Goal: Task Accomplishment & Management: Complete application form

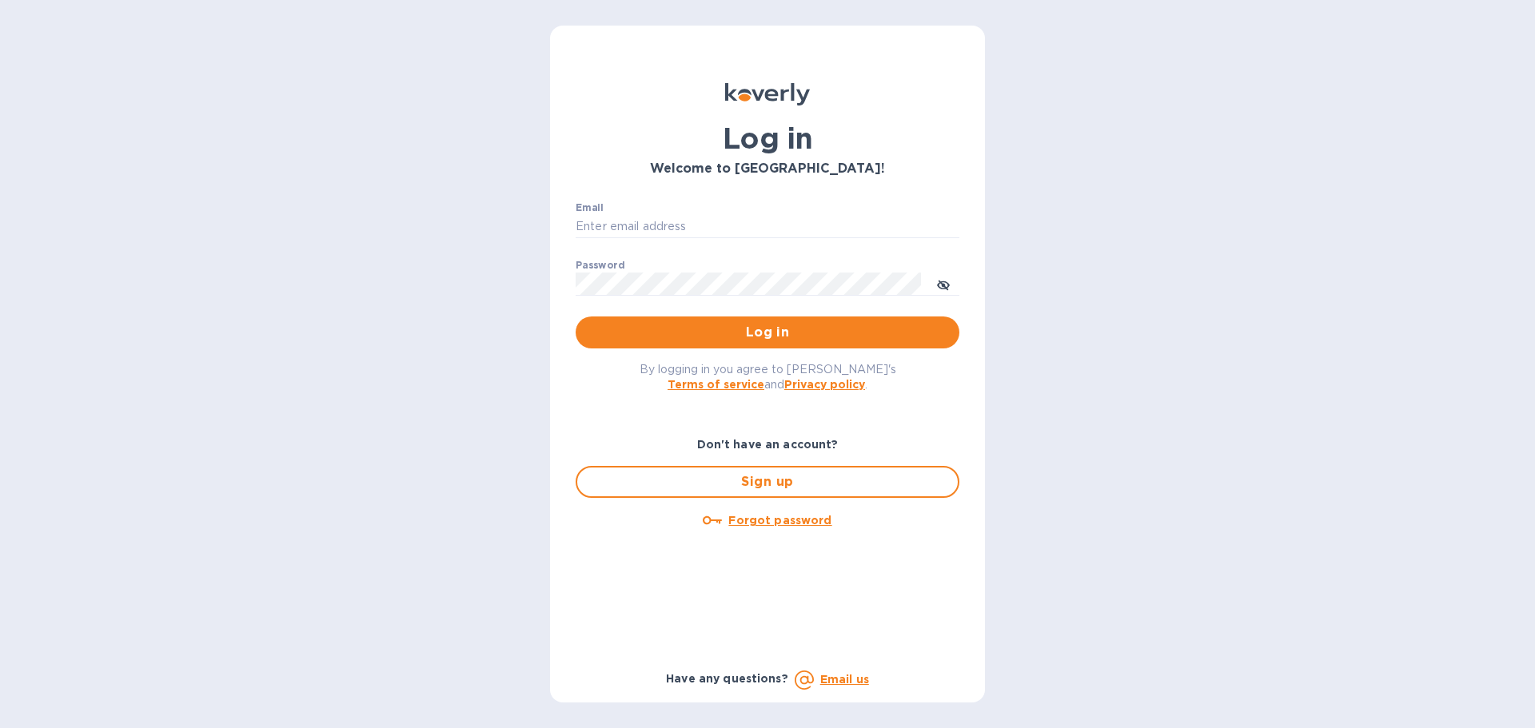
type input "[EMAIL_ADDRESS][DOMAIN_NAME]"
click at [765, 338] on span "Log in" at bounding box center [767, 332] width 358 height 19
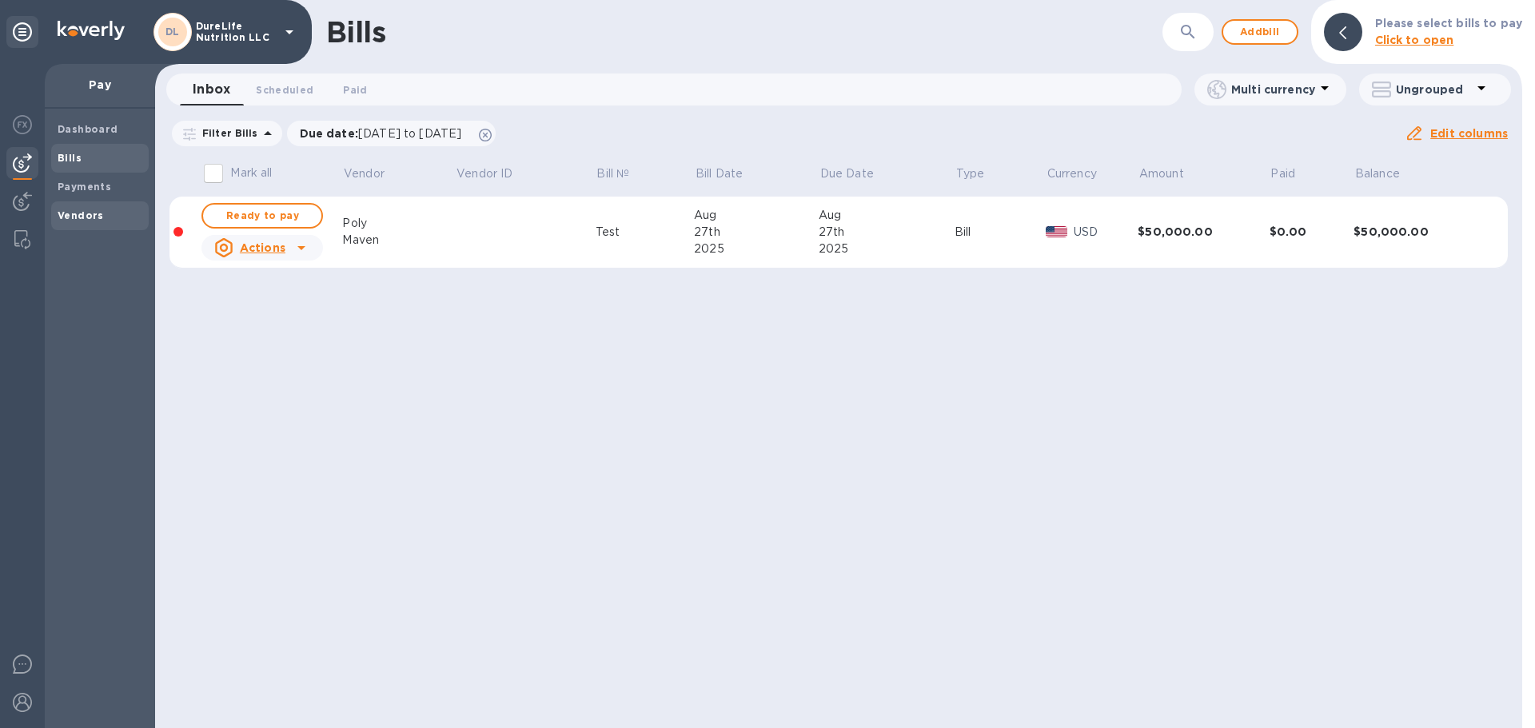
click at [98, 211] on b "Vendors" at bounding box center [81, 215] width 46 height 12
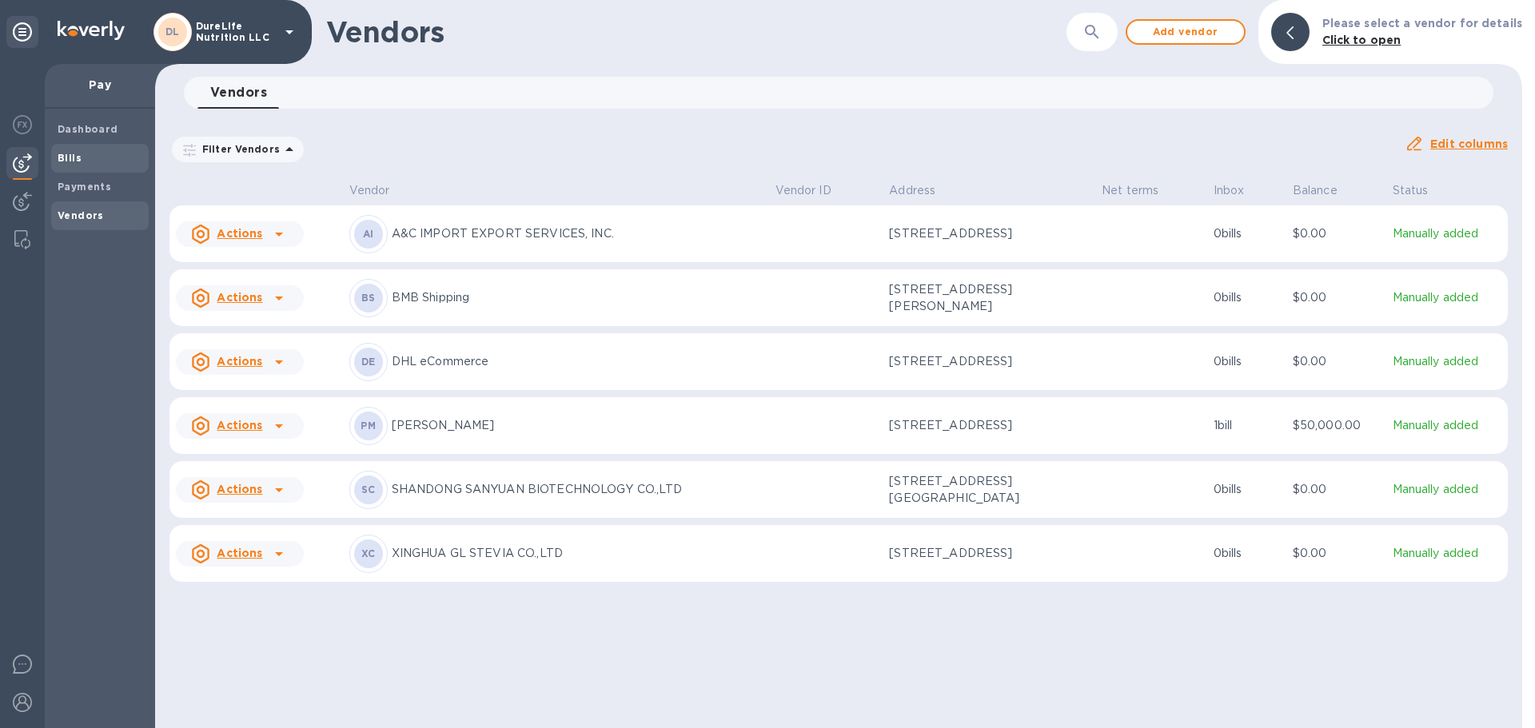
click at [68, 159] on b "Bills" at bounding box center [70, 158] width 24 height 12
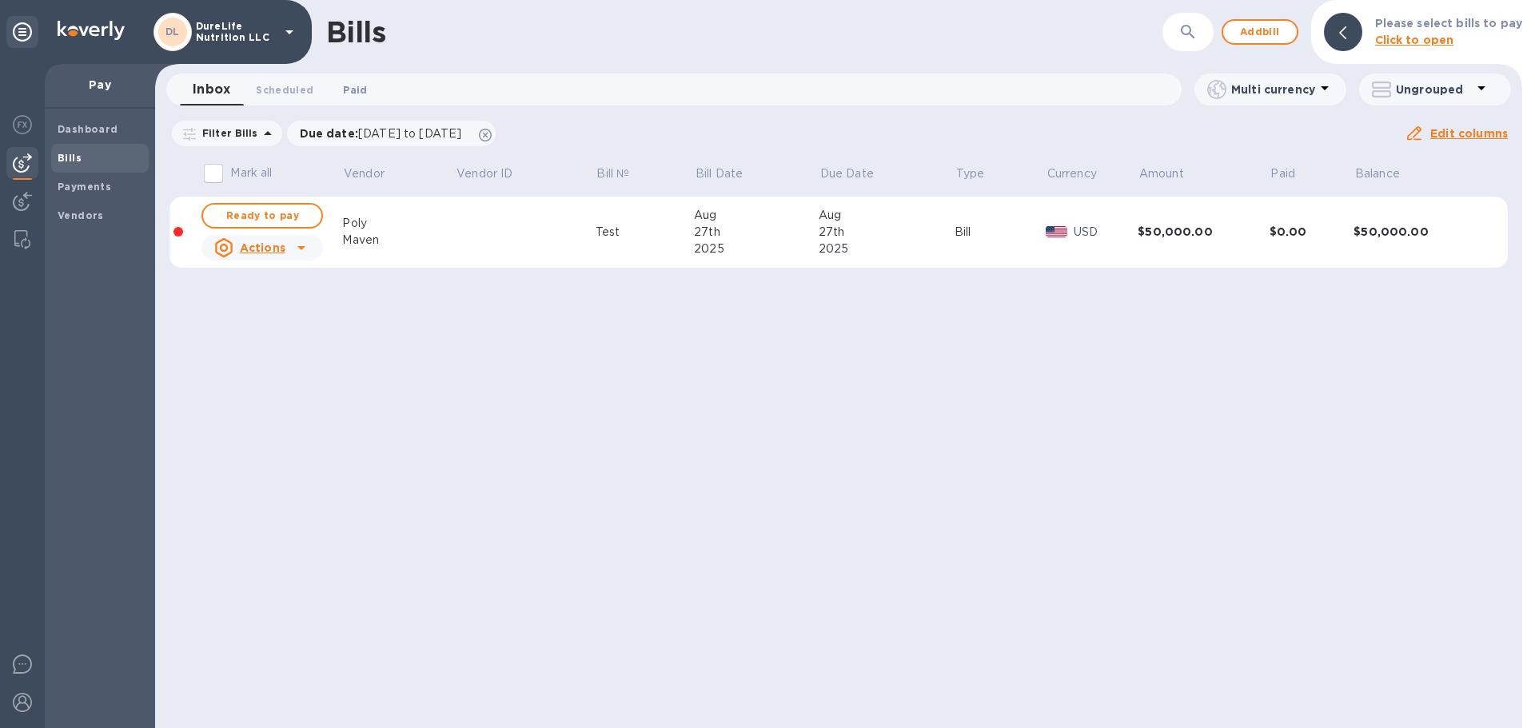
click at [358, 87] on span "Paid 0" at bounding box center [355, 90] width 24 height 17
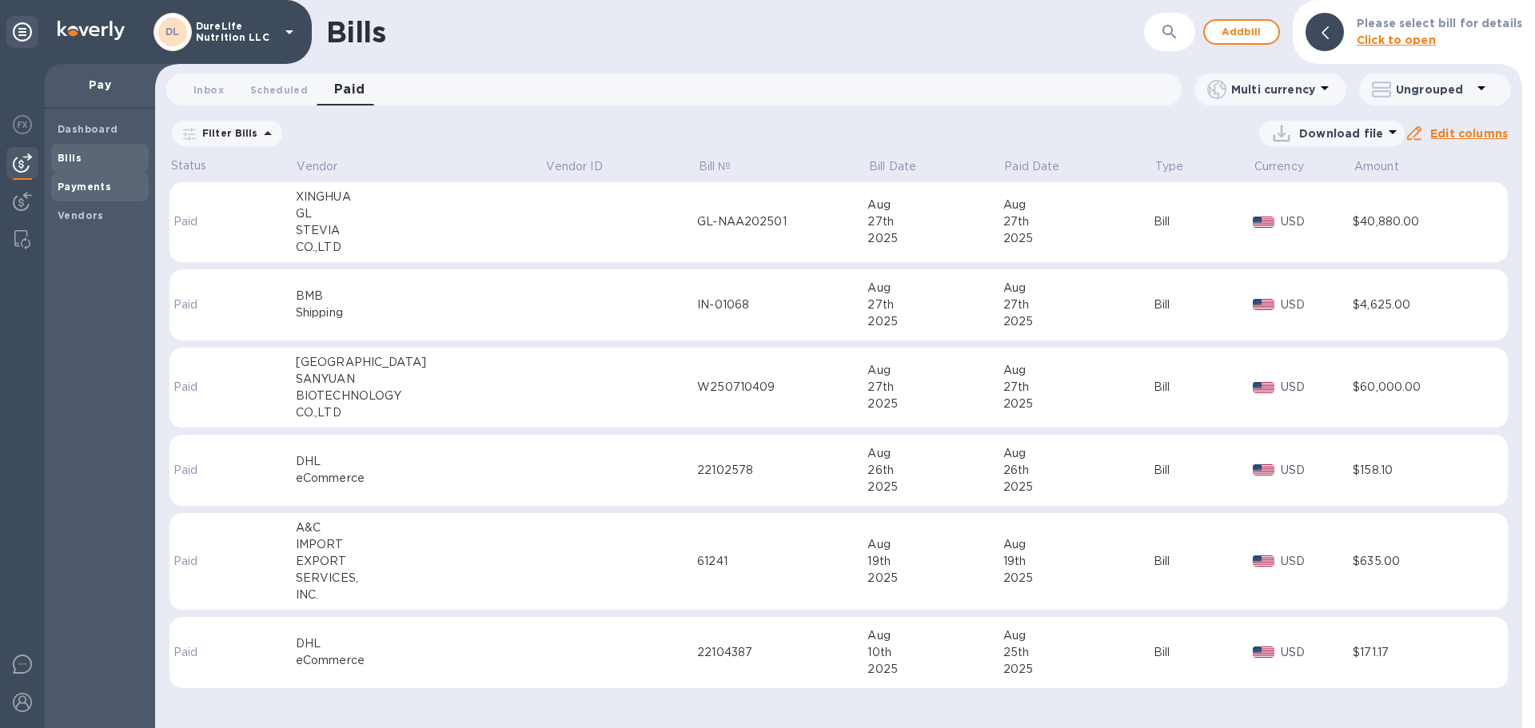
click at [100, 181] on b "Payments" at bounding box center [85, 187] width 54 height 12
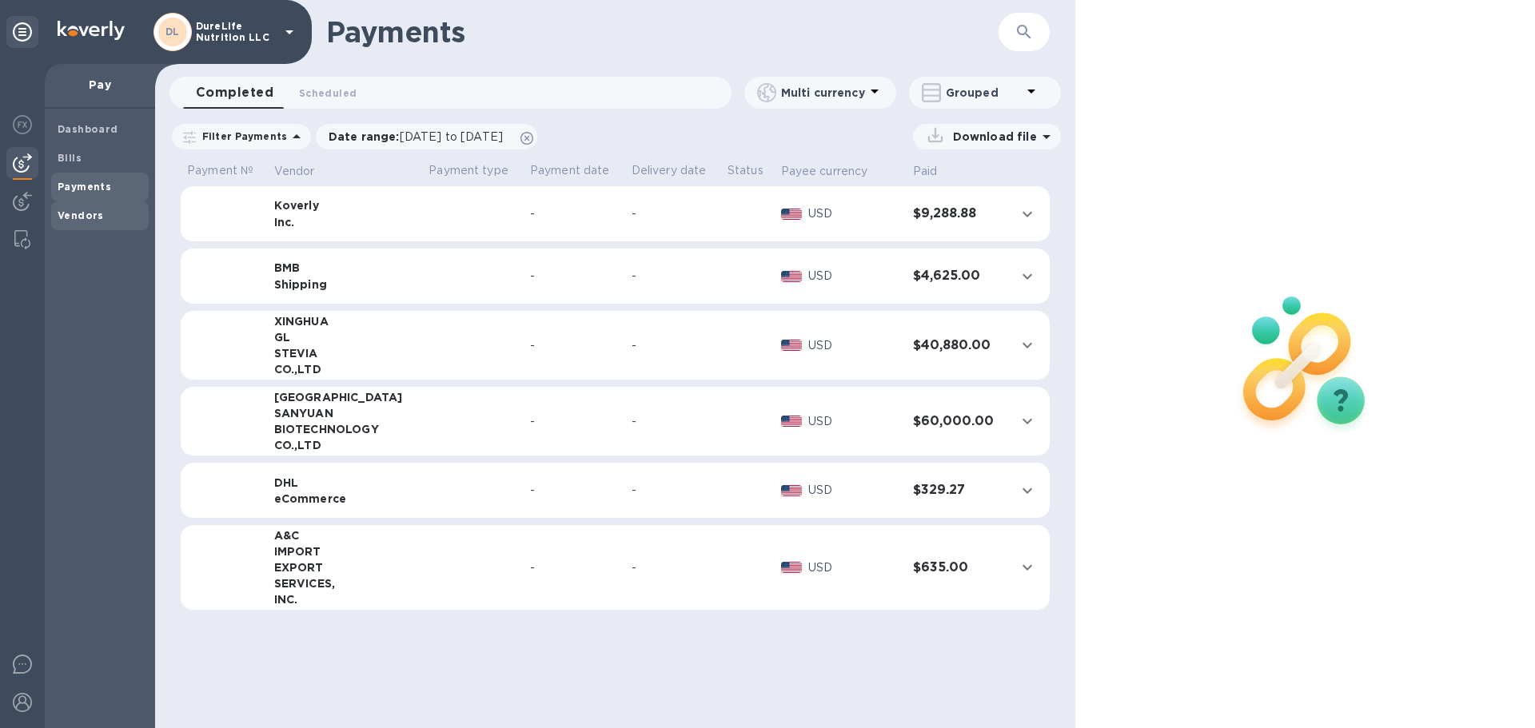
click at [79, 206] on div "Vendors" at bounding box center [100, 215] width 98 height 29
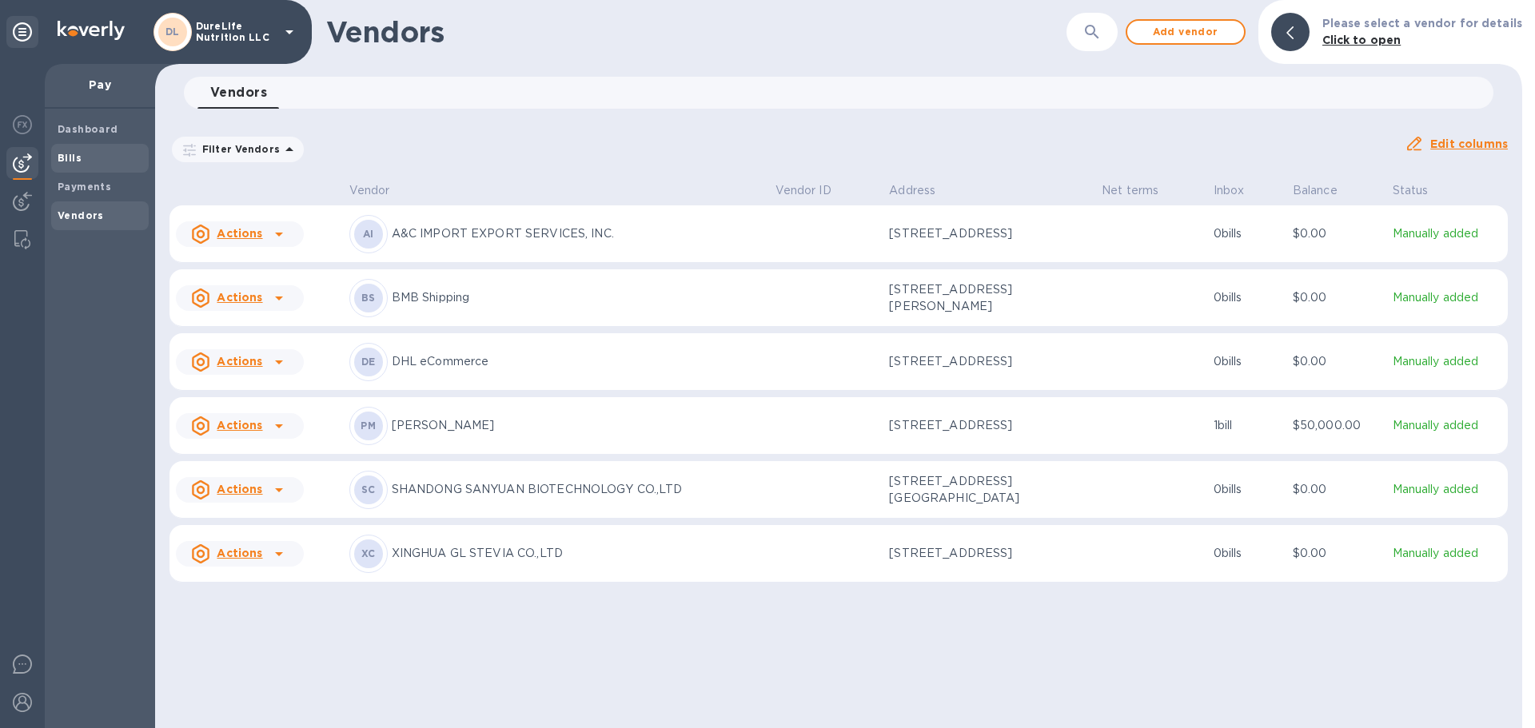
click at [113, 163] on span "Bills" at bounding box center [100, 158] width 85 height 16
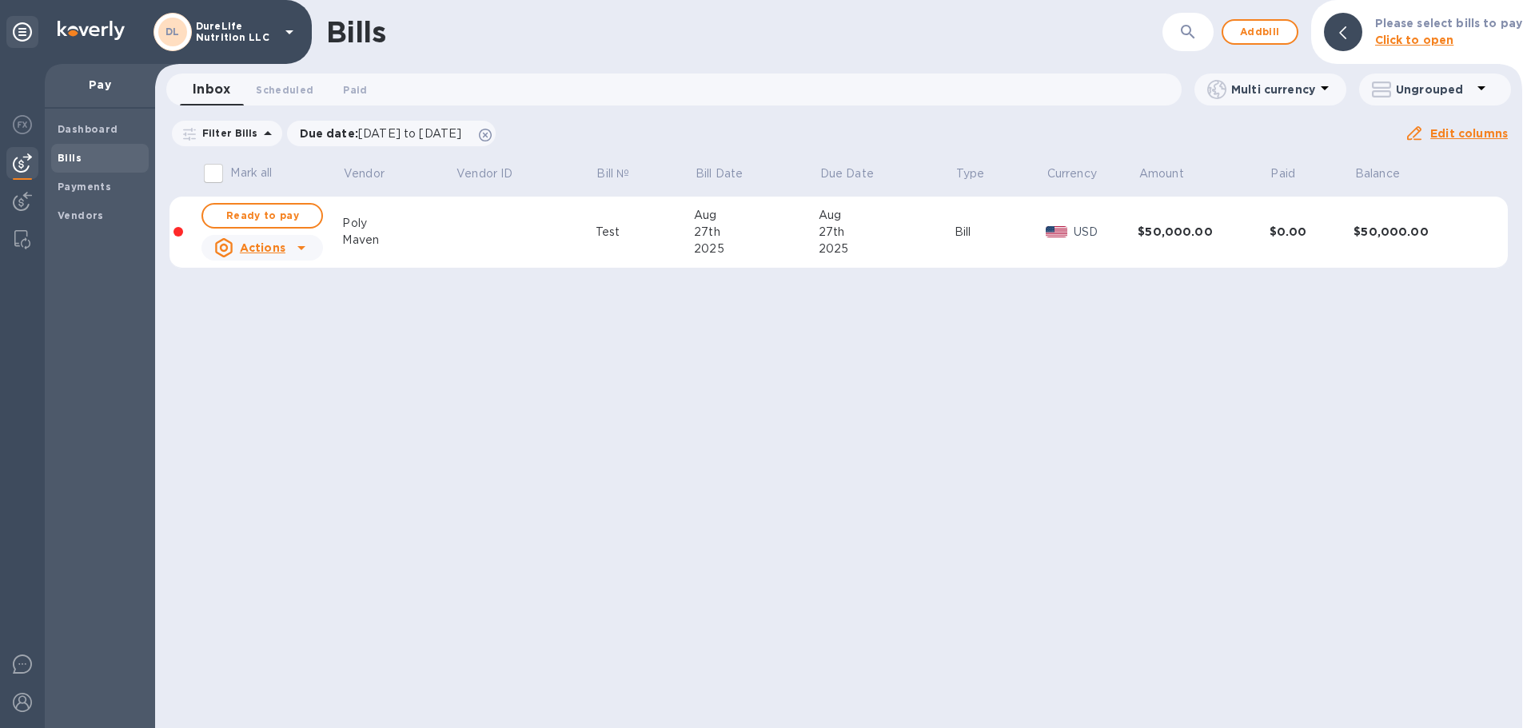
click at [1482, 27] on b "Please select bills to pay" at bounding box center [1448, 23] width 147 height 13
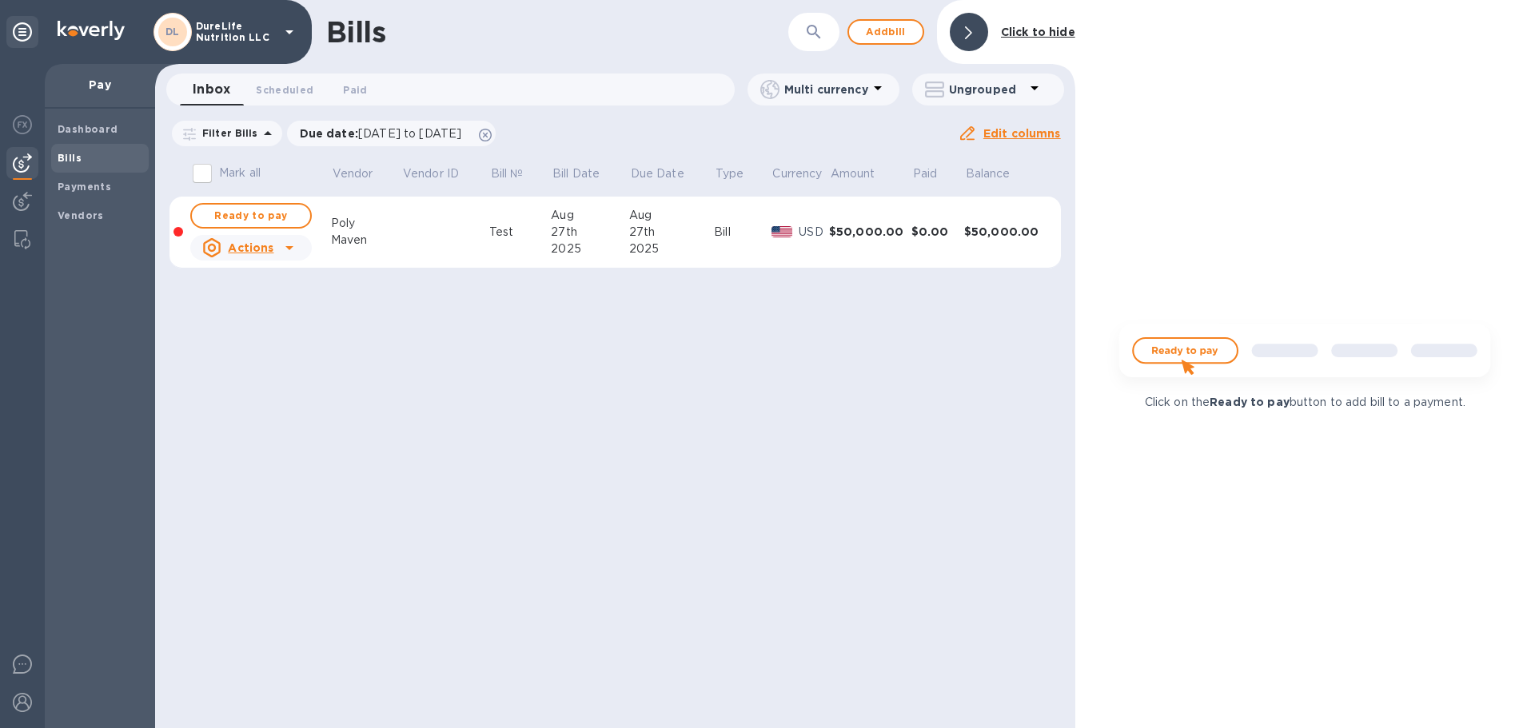
click at [964, 27] on div at bounding box center [969, 32] width 38 height 38
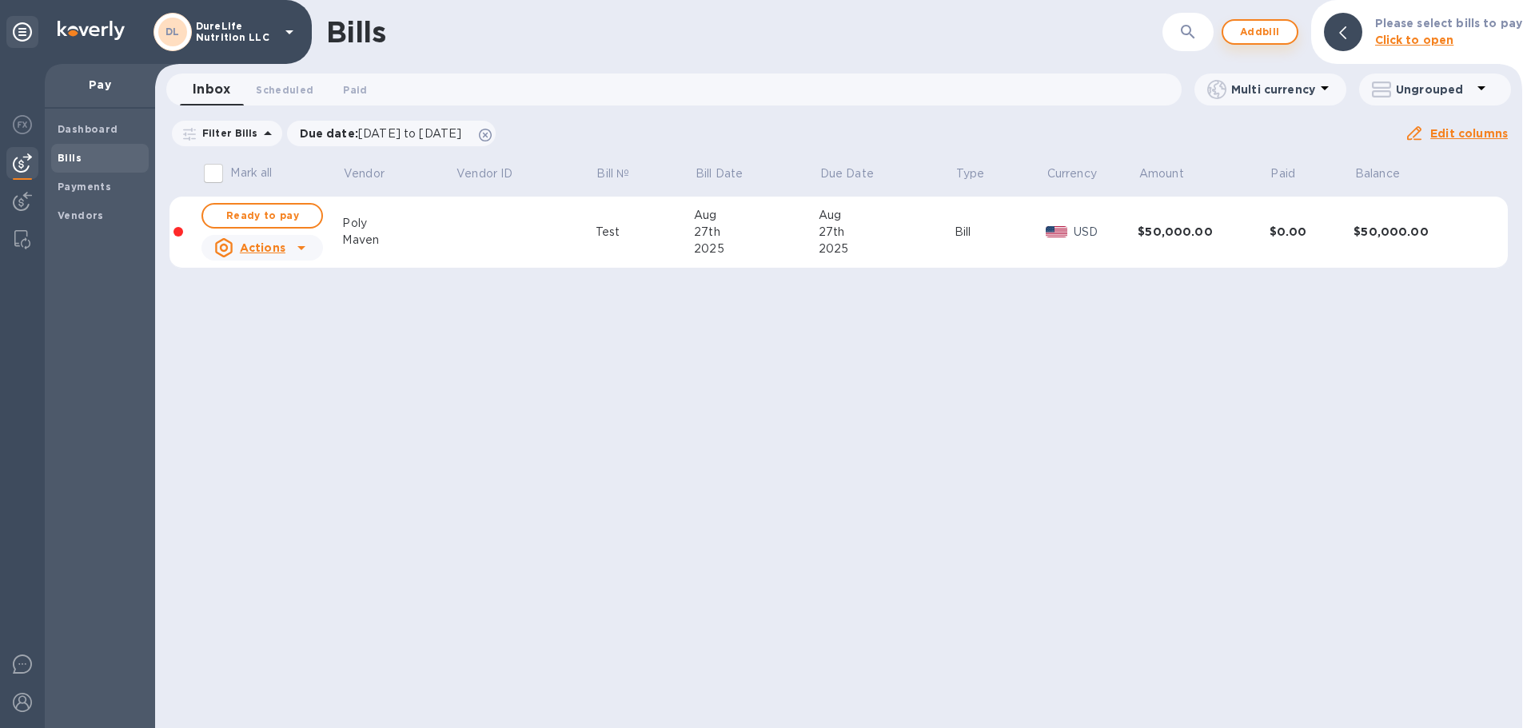
click at [1270, 26] on span "Add bill" at bounding box center [1260, 31] width 48 height 19
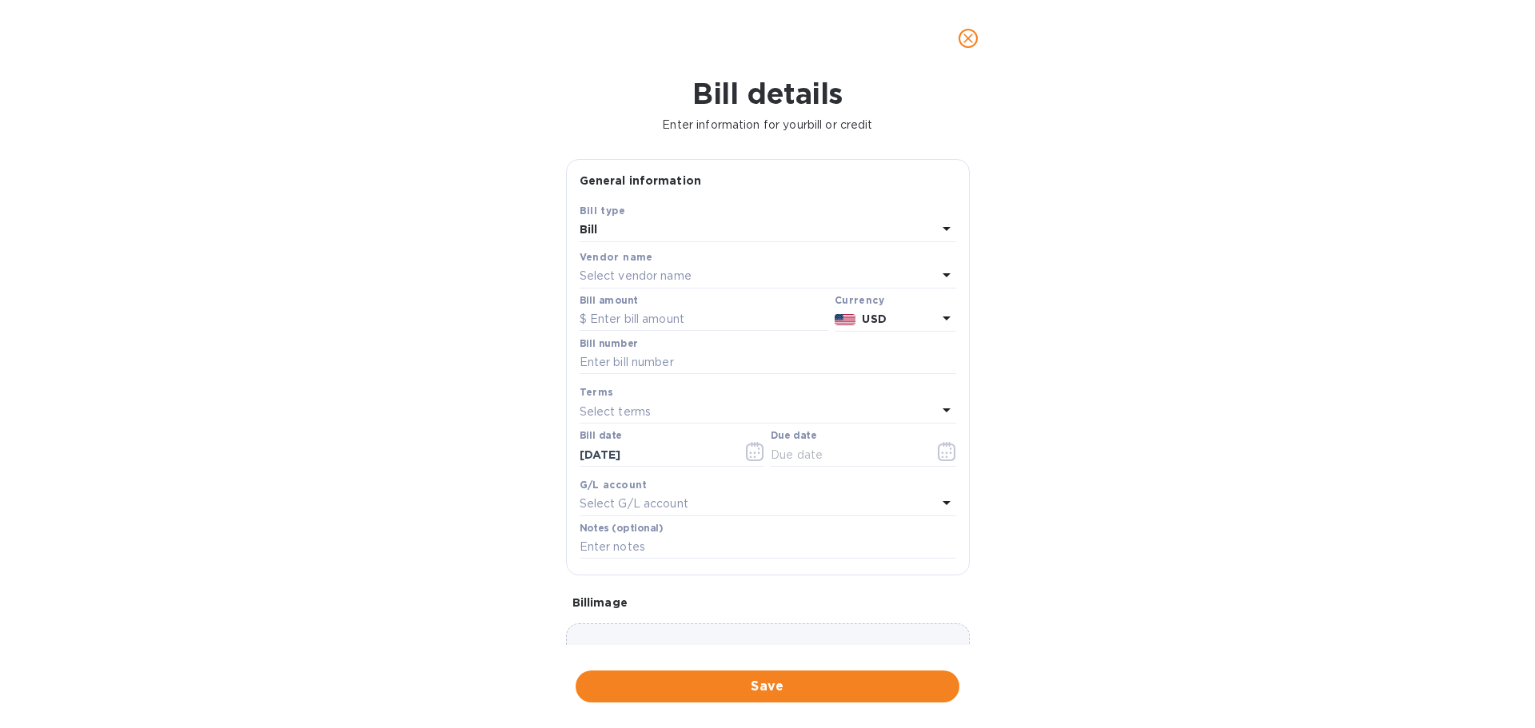
click at [656, 262] on div "Vendor name" at bounding box center [768, 257] width 377 height 17
click at [662, 278] on p "Select vendor name" at bounding box center [636, 276] width 112 height 17
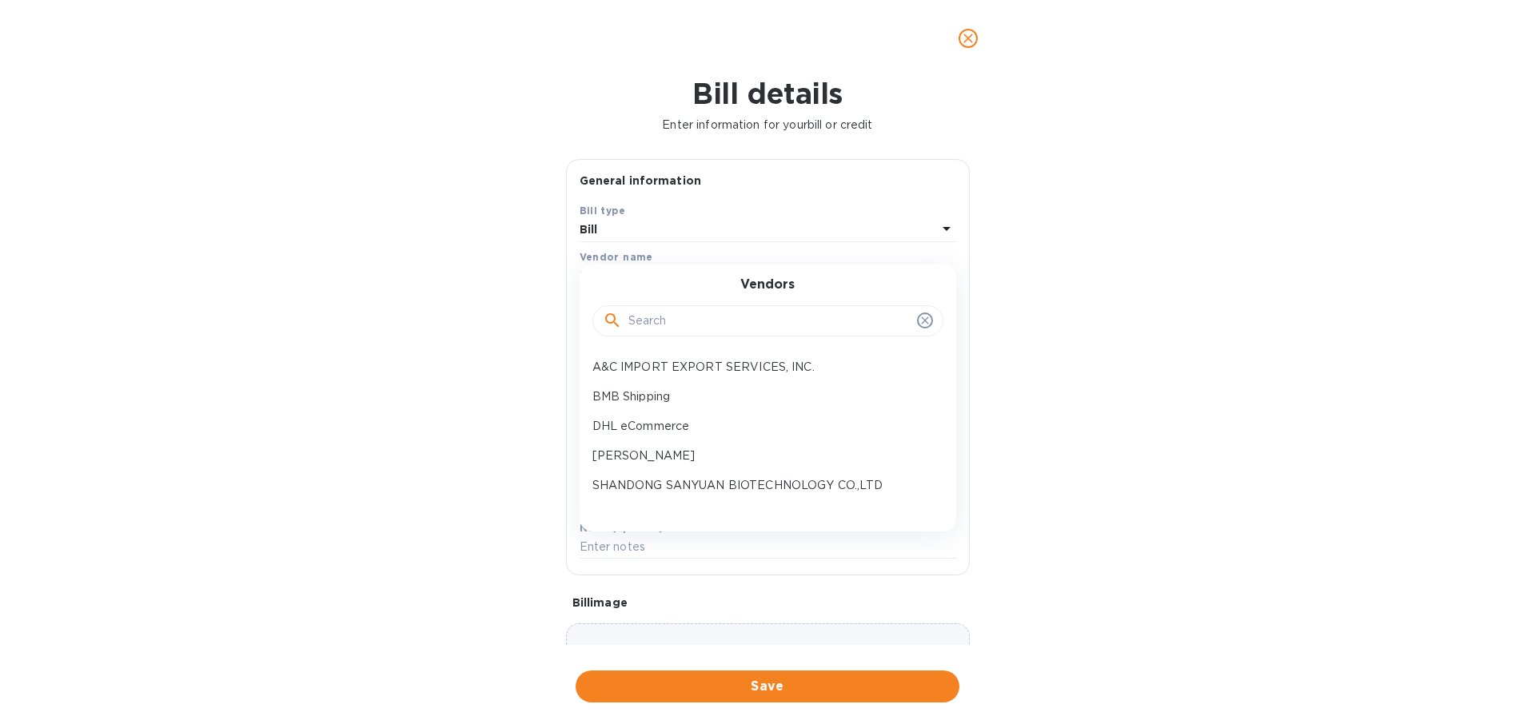
click at [729, 317] on input "text" at bounding box center [769, 321] width 282 height 24
click at [679, 484] on p "SHANDONG SANYUAN BIOTECHNOLOGY CO.,LTD" at bounding box center [761, 485] width 338 height 17
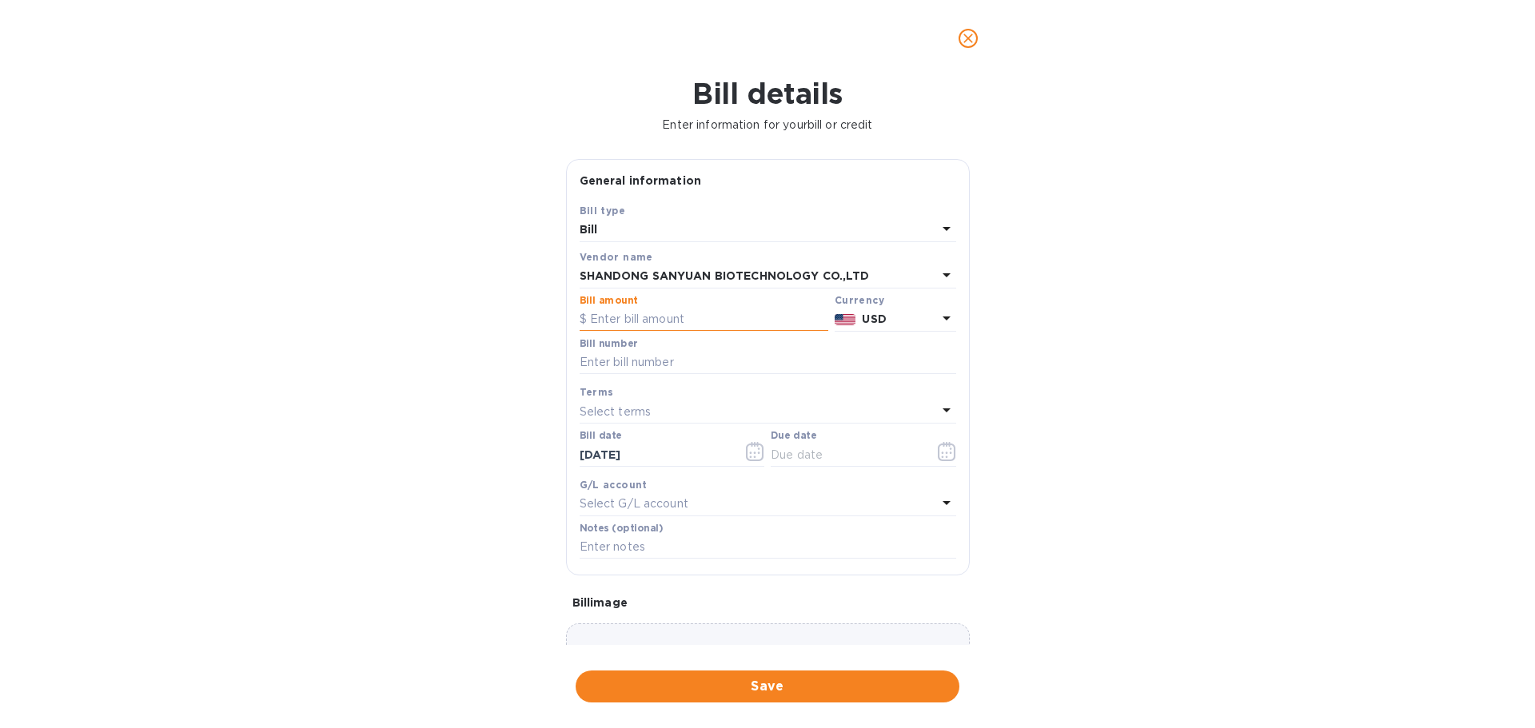
click at [671, 319] on input "text" at bounding box center [704, 320] width 249 height 24
type input "24,750"
click at [688, 360] on input "text" at bounding box center [768, 363] width 377 height 24
click at [648, 421] on div "Select terms" at bounding box center [758, 412] width 357 height 22
click at [680, 345] on div "Bill number" at bounding box center [768, 356] width 377 height 37
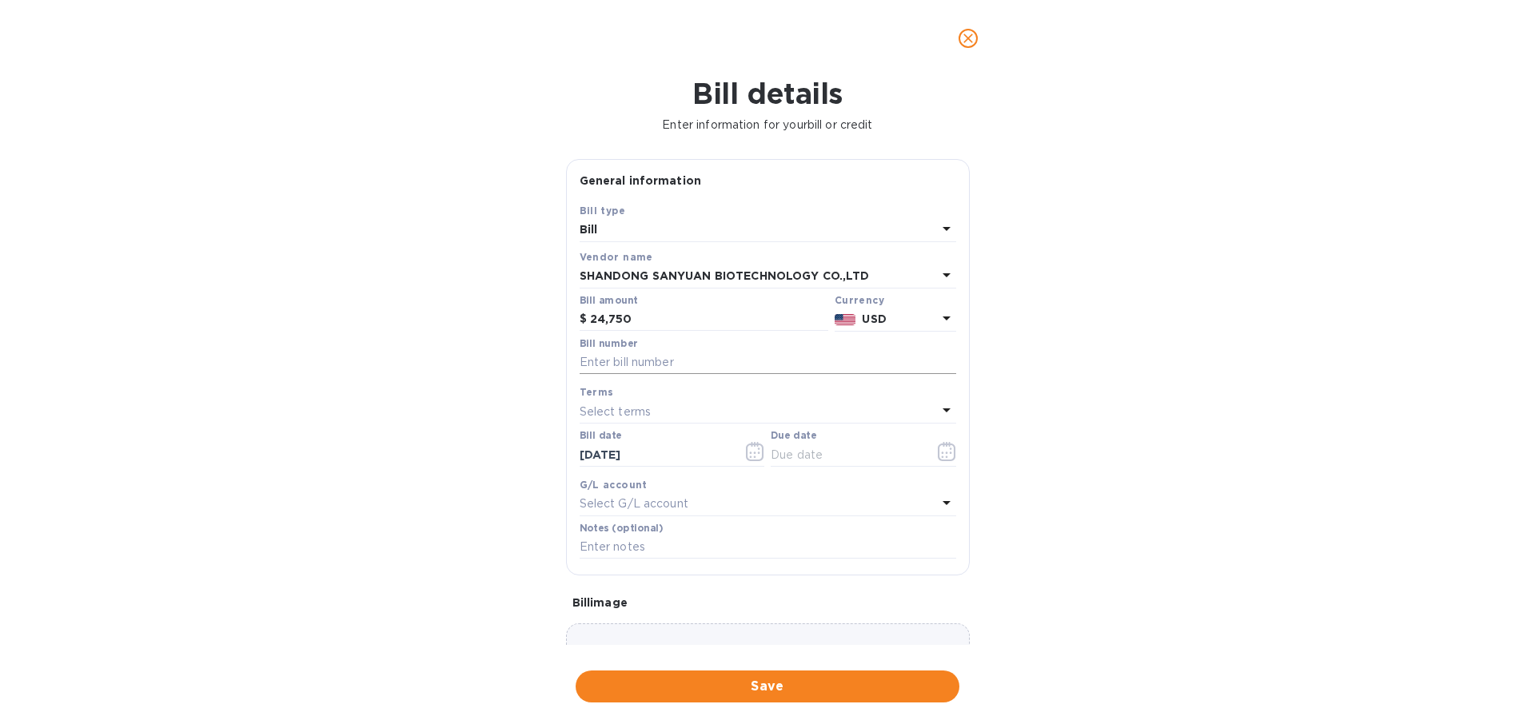
click at [669, 360] on input "text" at bounding box center [768, 363] width 377 height 24
paste input "W250723443"
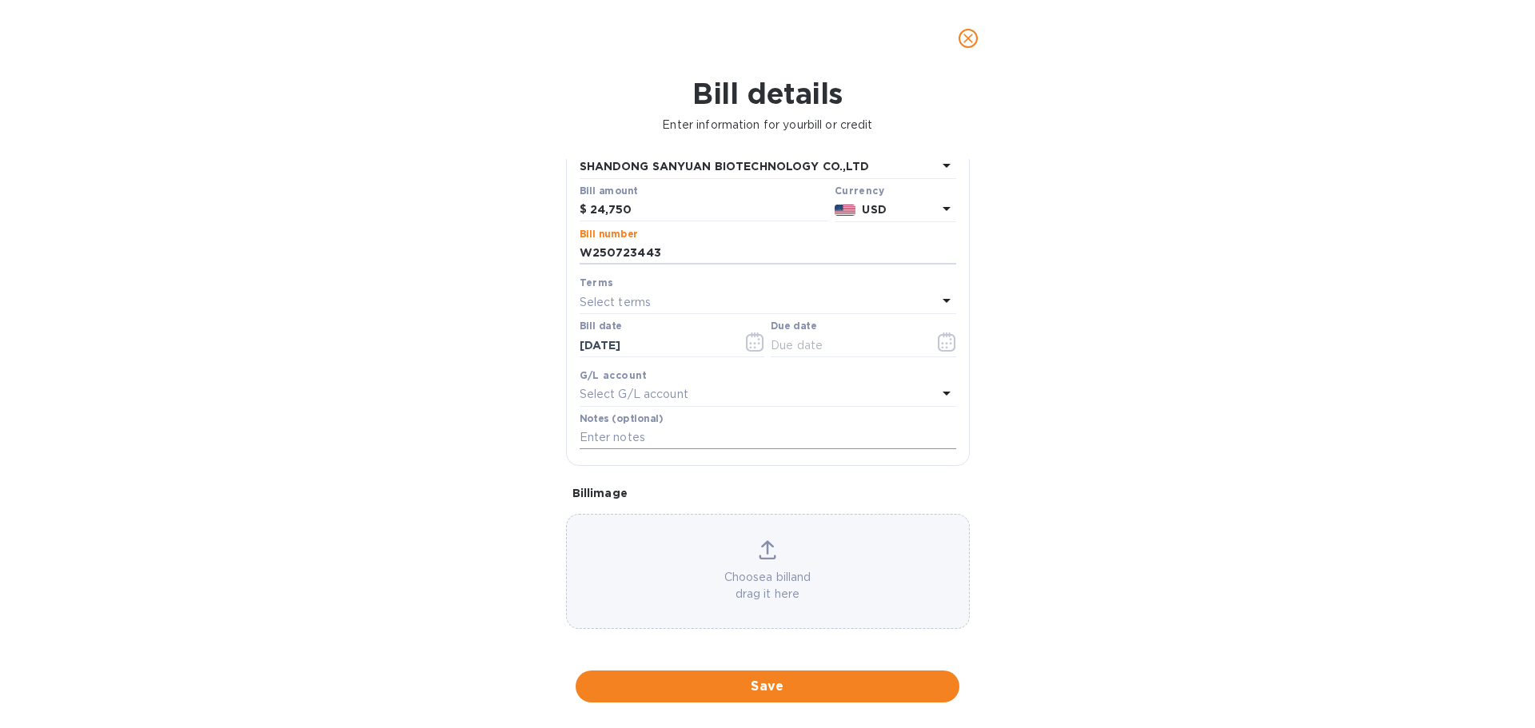
scroll to position [113, 0]
type input "W250723443"
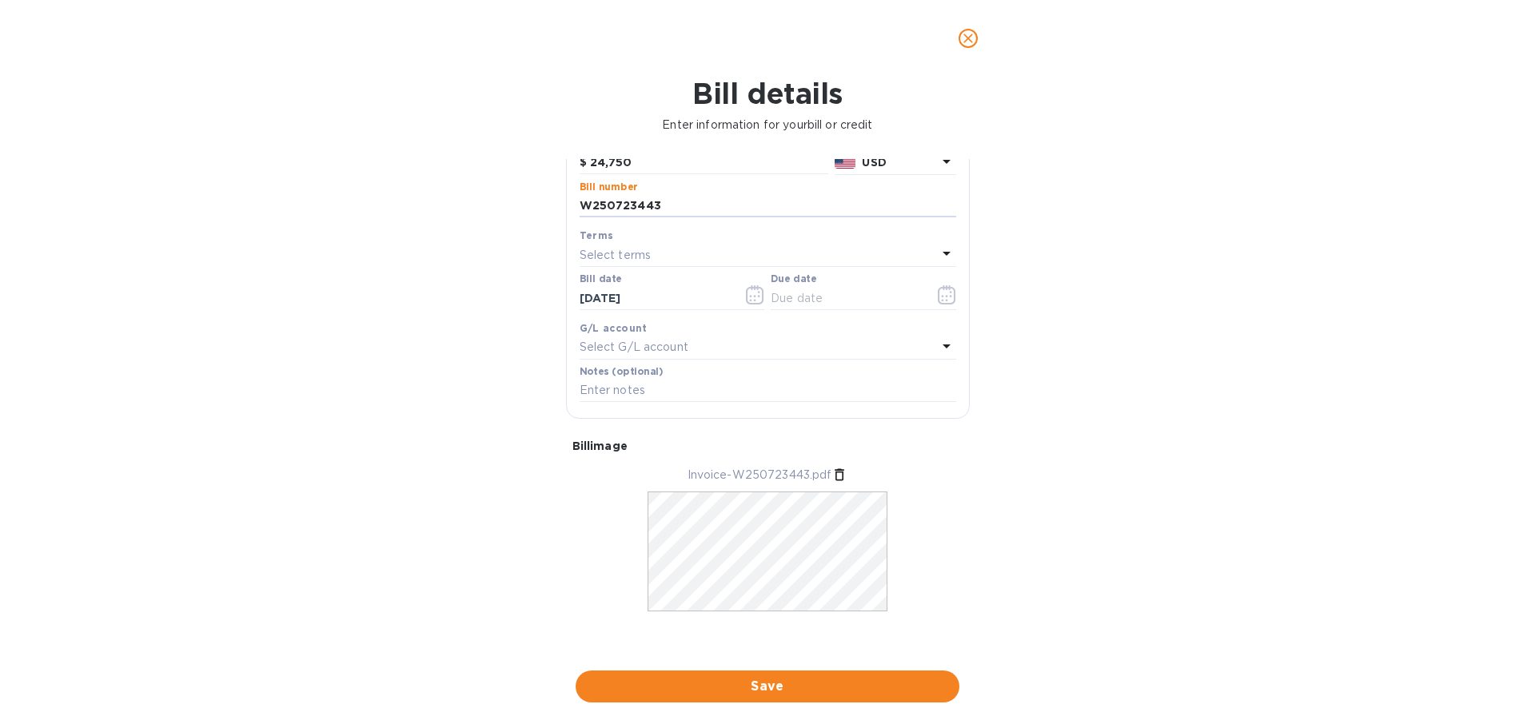
scroll to position [160, 0]
click at [621, 391] on input "text" at bounding box center [768, 388] width 377 height 24
paste input "W250723443"
type input "Balance from Invoice W250723443"
click at [794, 692] on span "Save" at bounding box center [767, 686] width 358 height 19
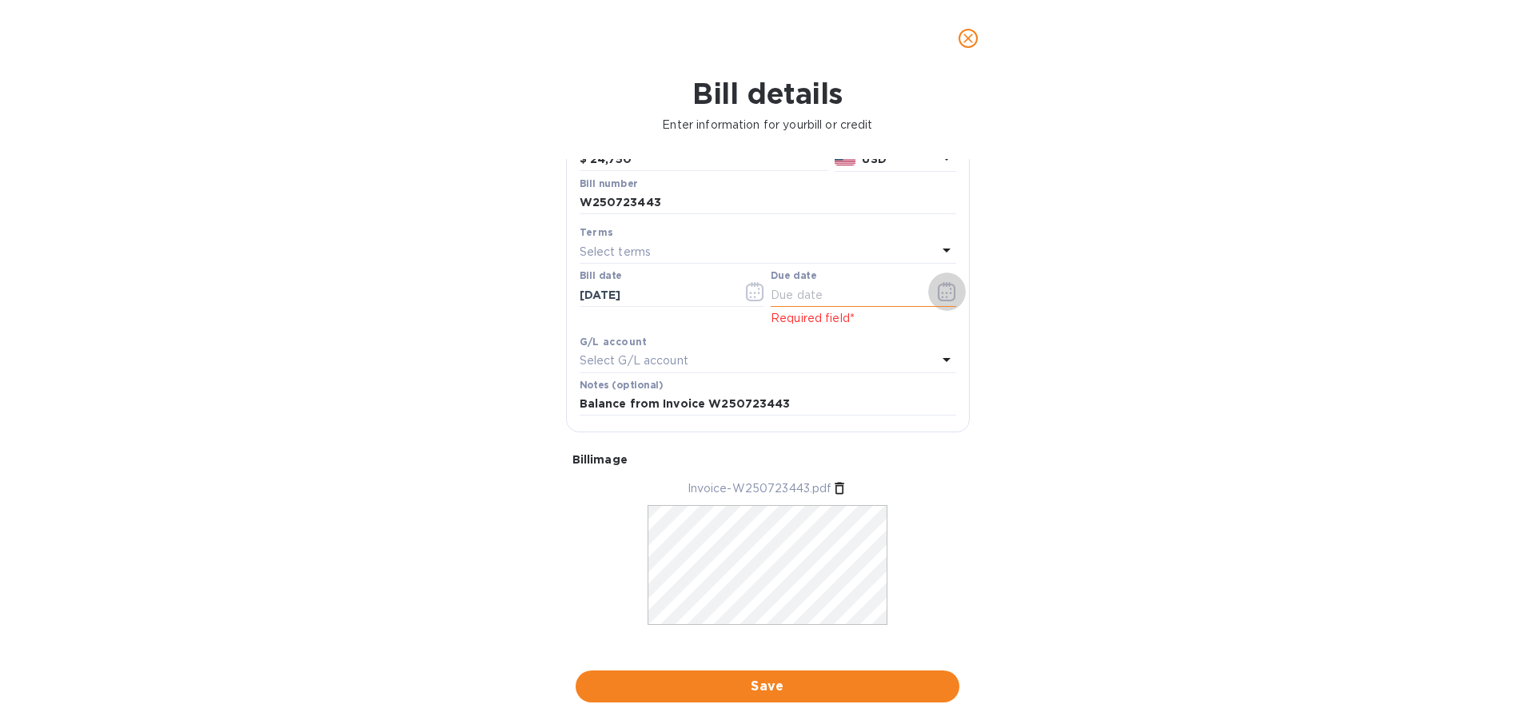
click at [941, 286] on icon "button" at bounding box center [947, 291] width 18 height 19
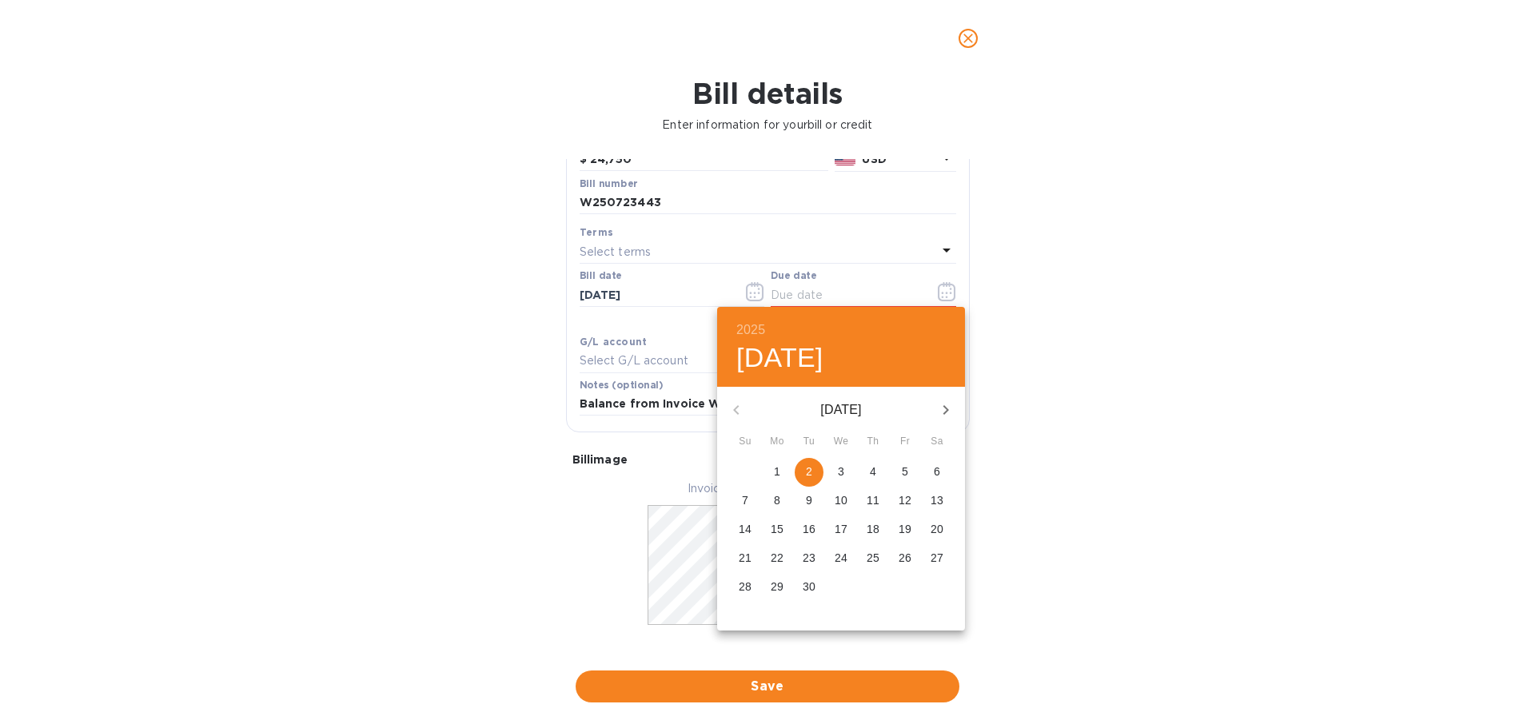
click at [811, 470] on p "2" at bounding box center [809, 472] width 6 height 16
type input "09/02/2025"
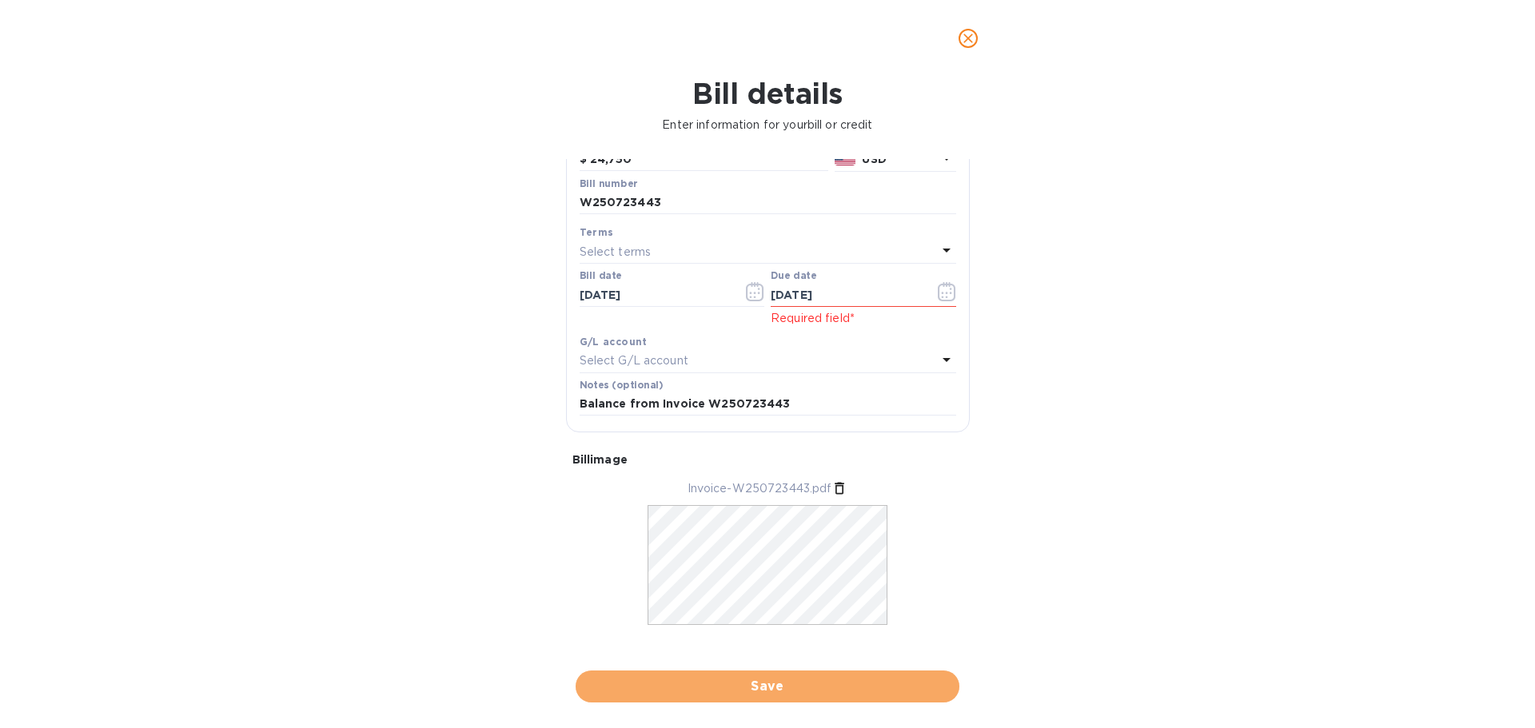
click at [839, 684] on span "Save" at bounding box center [767, 686] width 358 height 19
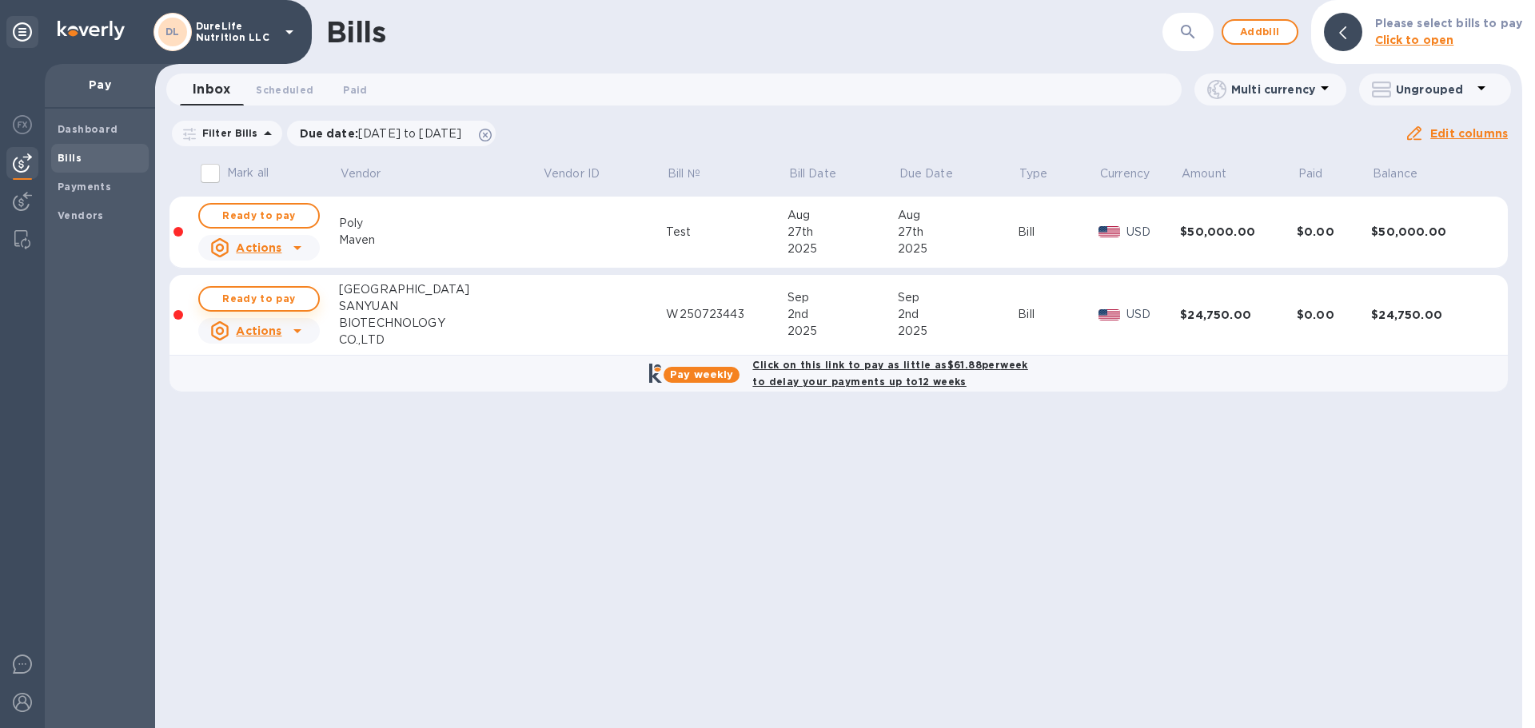
click at [252, 301] on span "Ready to pay" at bounding box center [259, 298] width 93 height 19
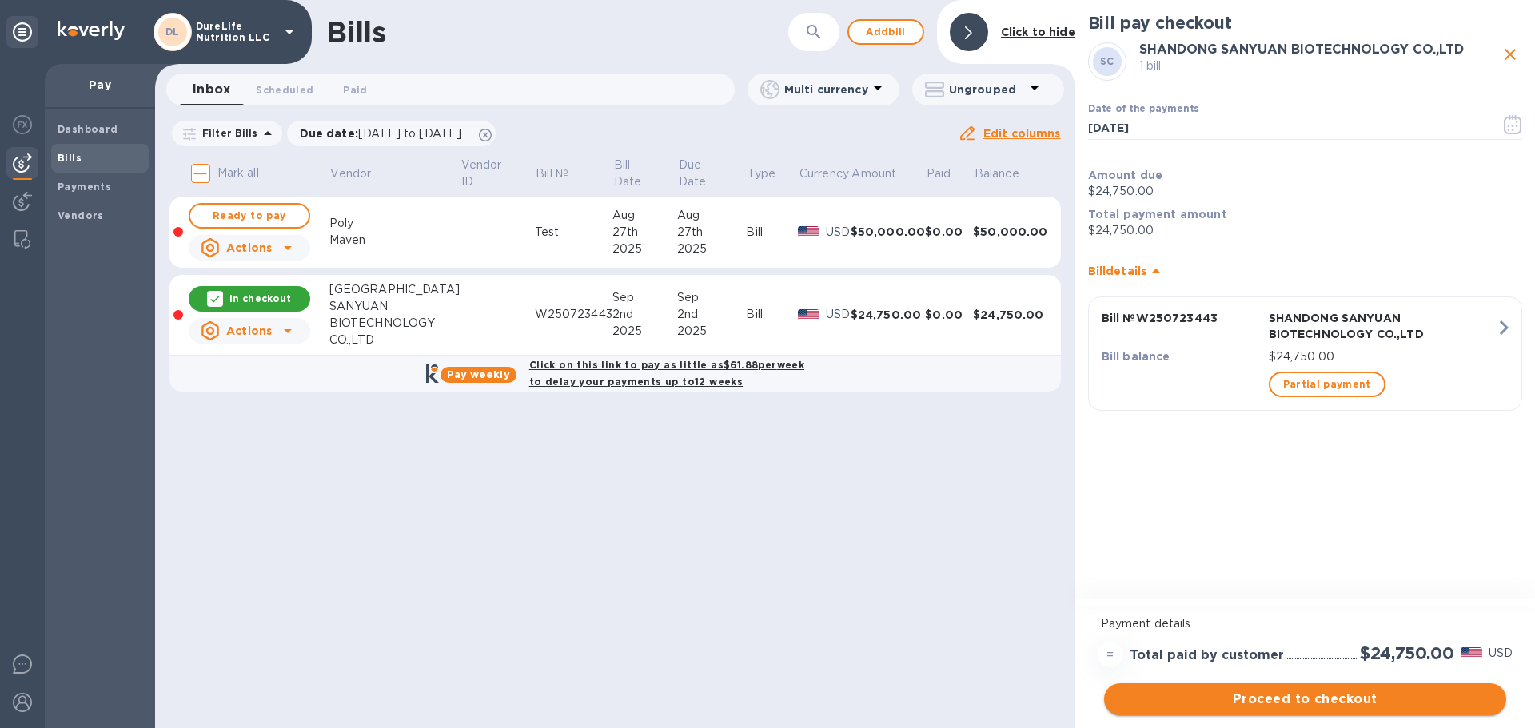
click at [1283, 702] on span "Proceed to checkout" at bounding box center [1305, 699] width 377 height 19
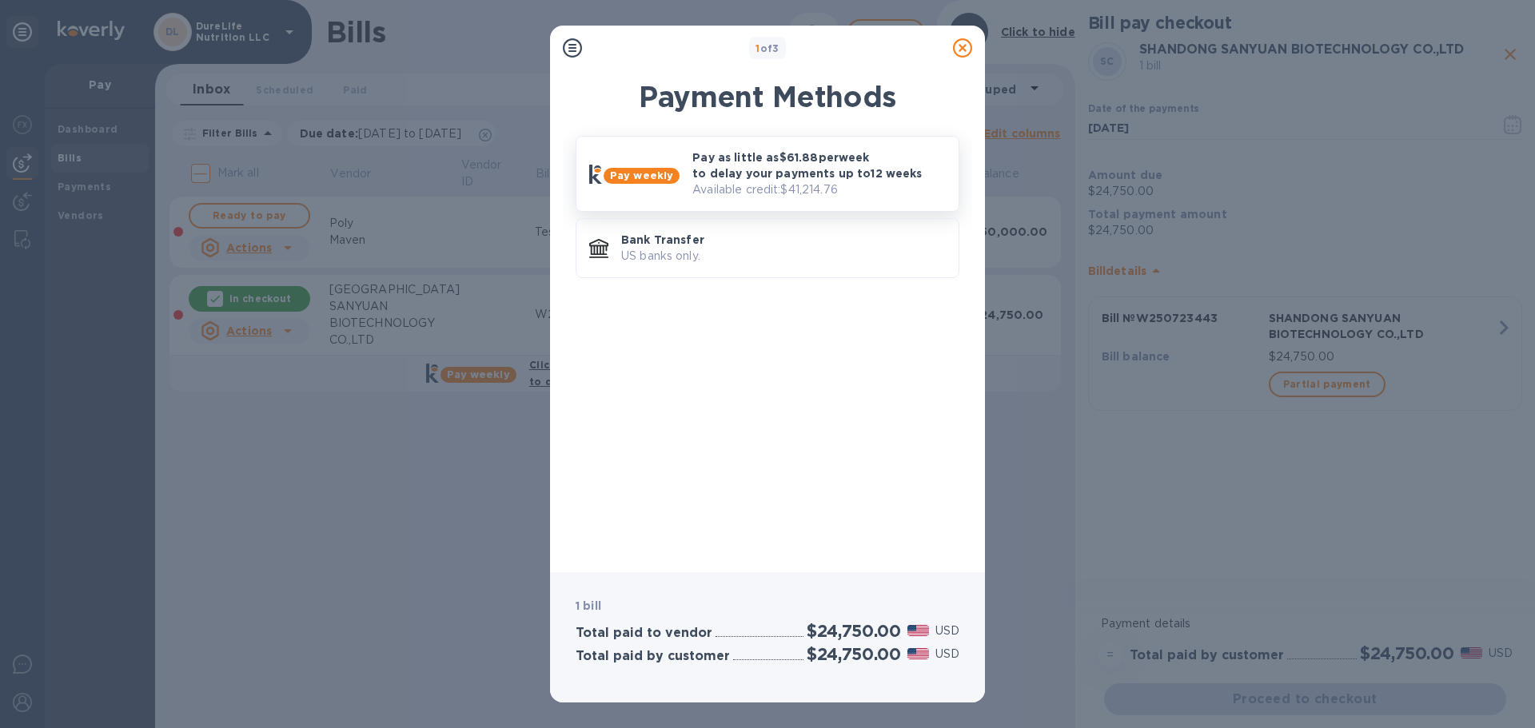
click at [788, 178] on p "Pay as little as $61.88 per week to delay your payments up to 12 weeks" at bounding box center [818, 166] width 253 height 32
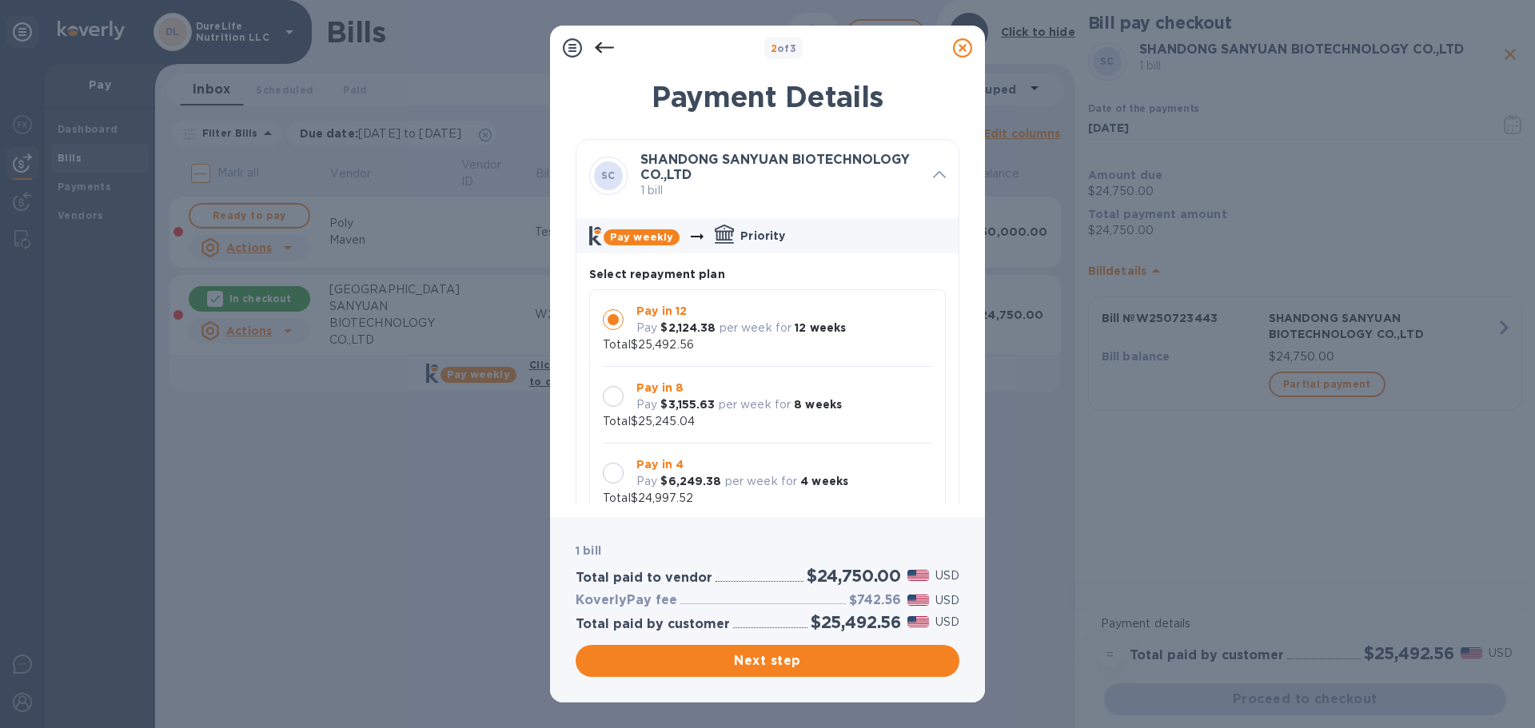
click at [882, 344] on div "Pay in 12 Pay $2,124.38 per week for 12 weeks Total $25,492.56" at bounding box center [767, 328] width 329 height 50
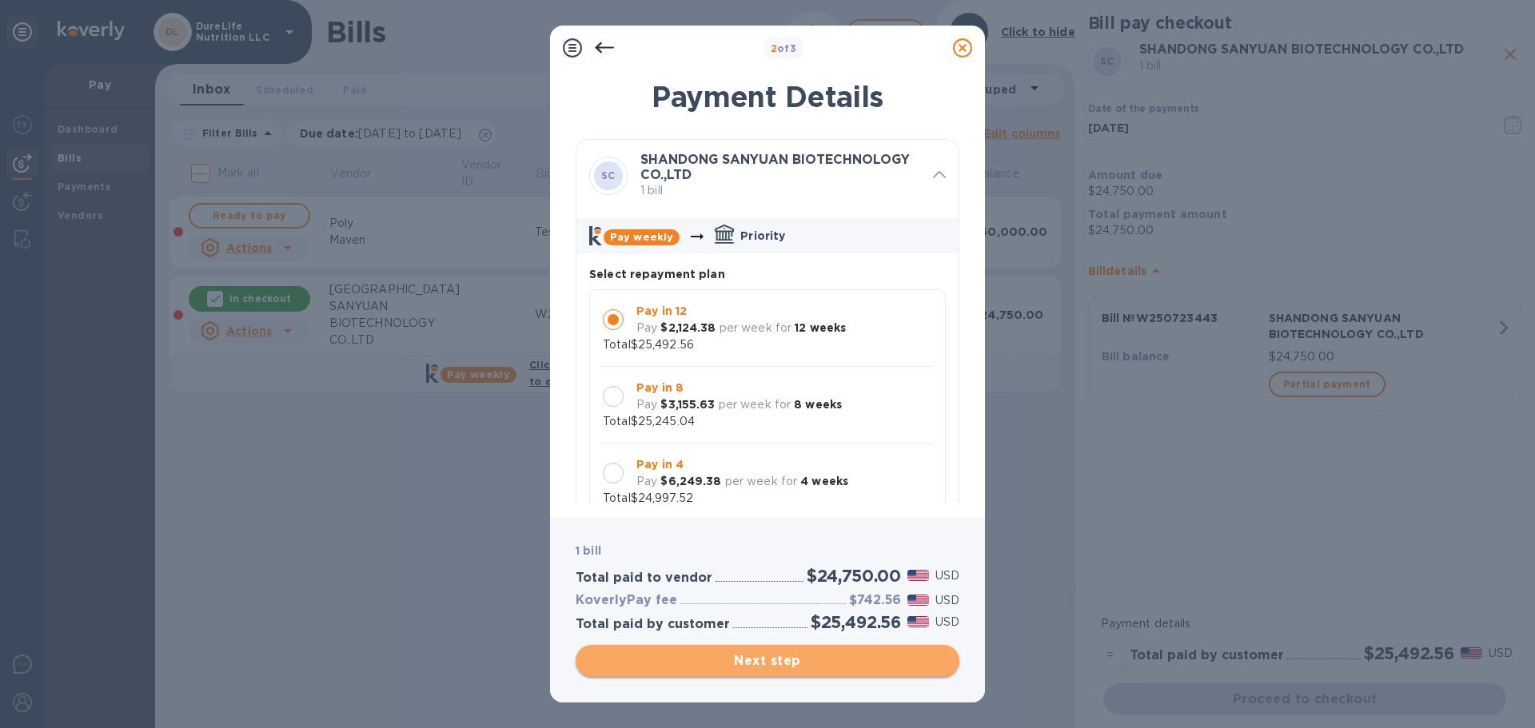
click at [847, 662] on span "Next step" at bounding box center [767, 661] width 358 height 19
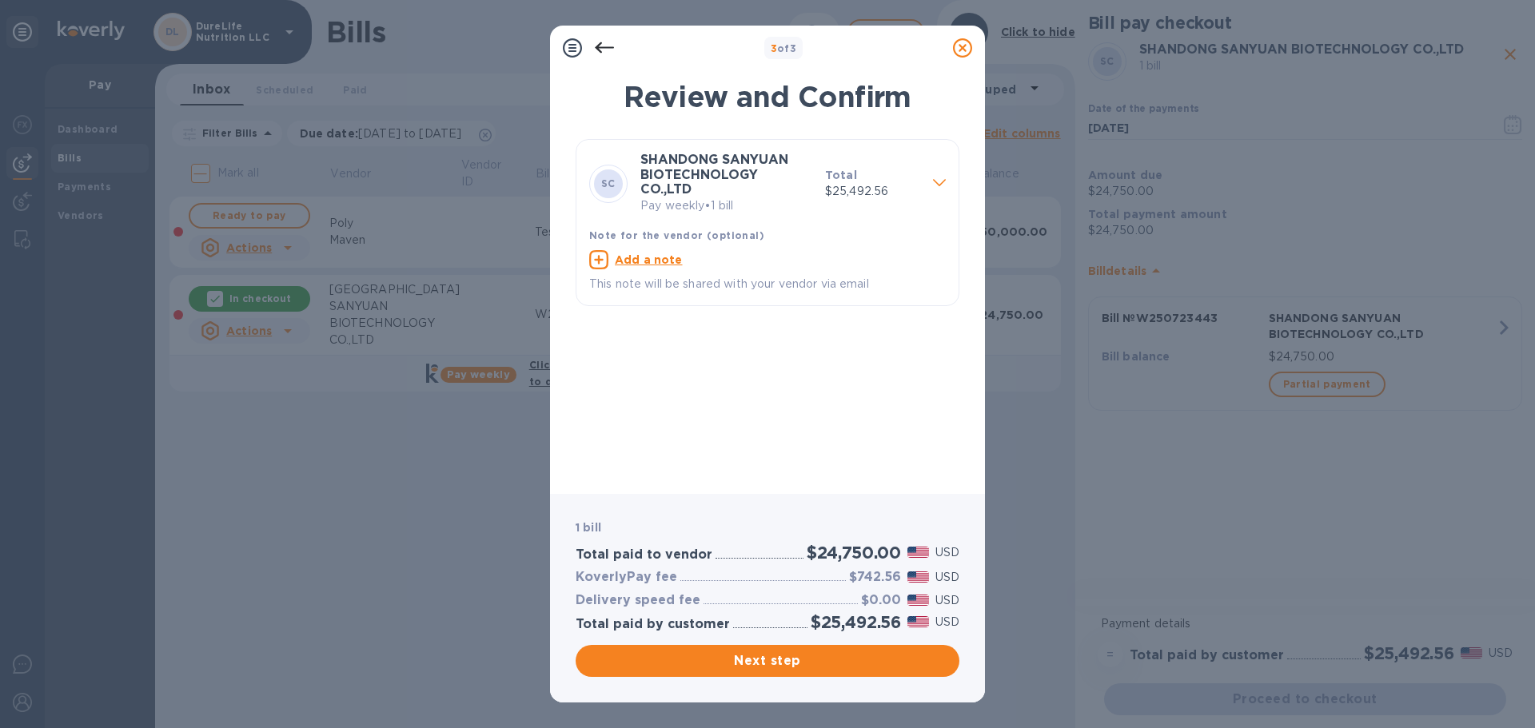
click at [602, 250] on icon at bounding box center [598, 259] width 19 height 19
click at [815, 250] on div "x" at bounding box center [754, 262] width 331 height 24
paste textarea "W250723443"
click at [648, 255] on textarea "Balance from Invoice W250723443" at bounding box center [754, 262] width 331 height 14
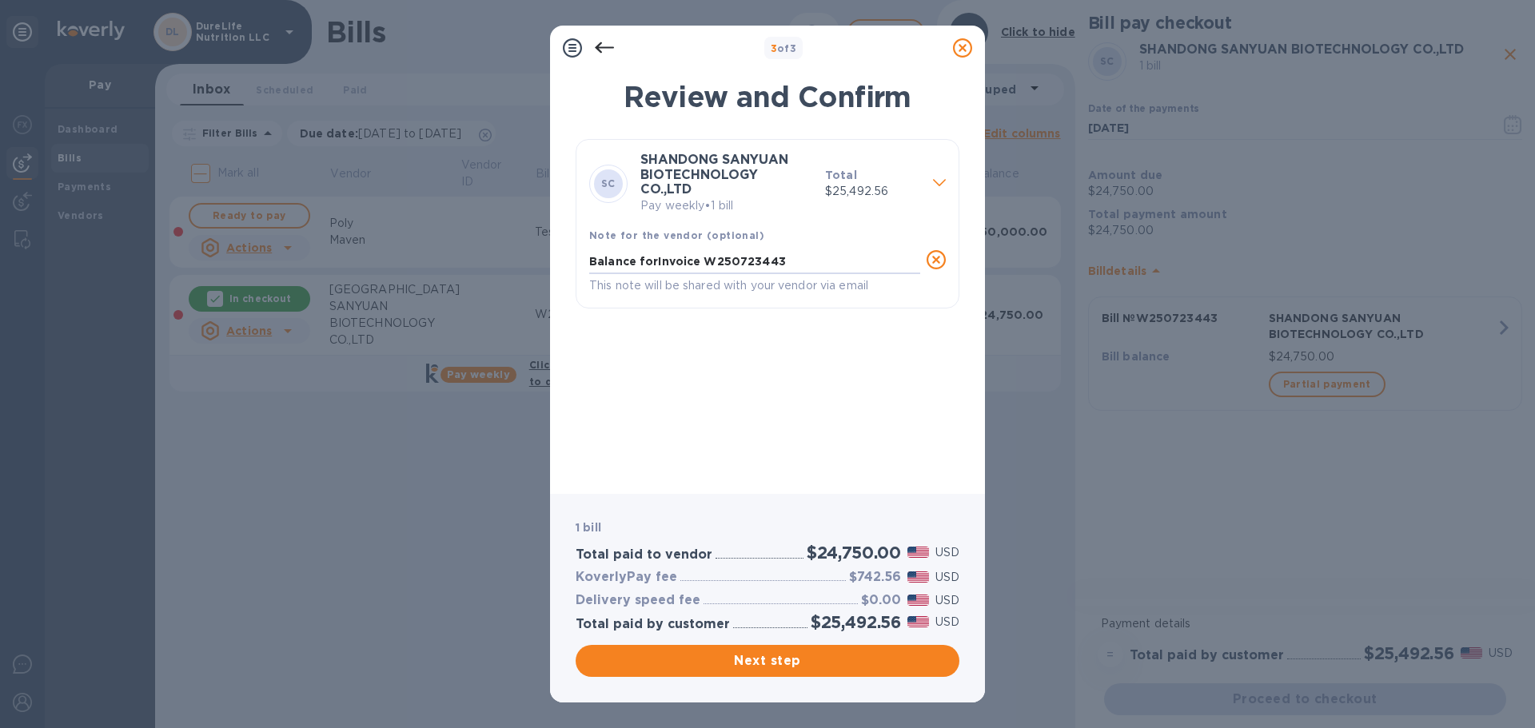
type textarea "Balance for Invoice W250723443"
click at [801, 668] on span "Next step" at bounding box center [767, 661] width 358 height 19
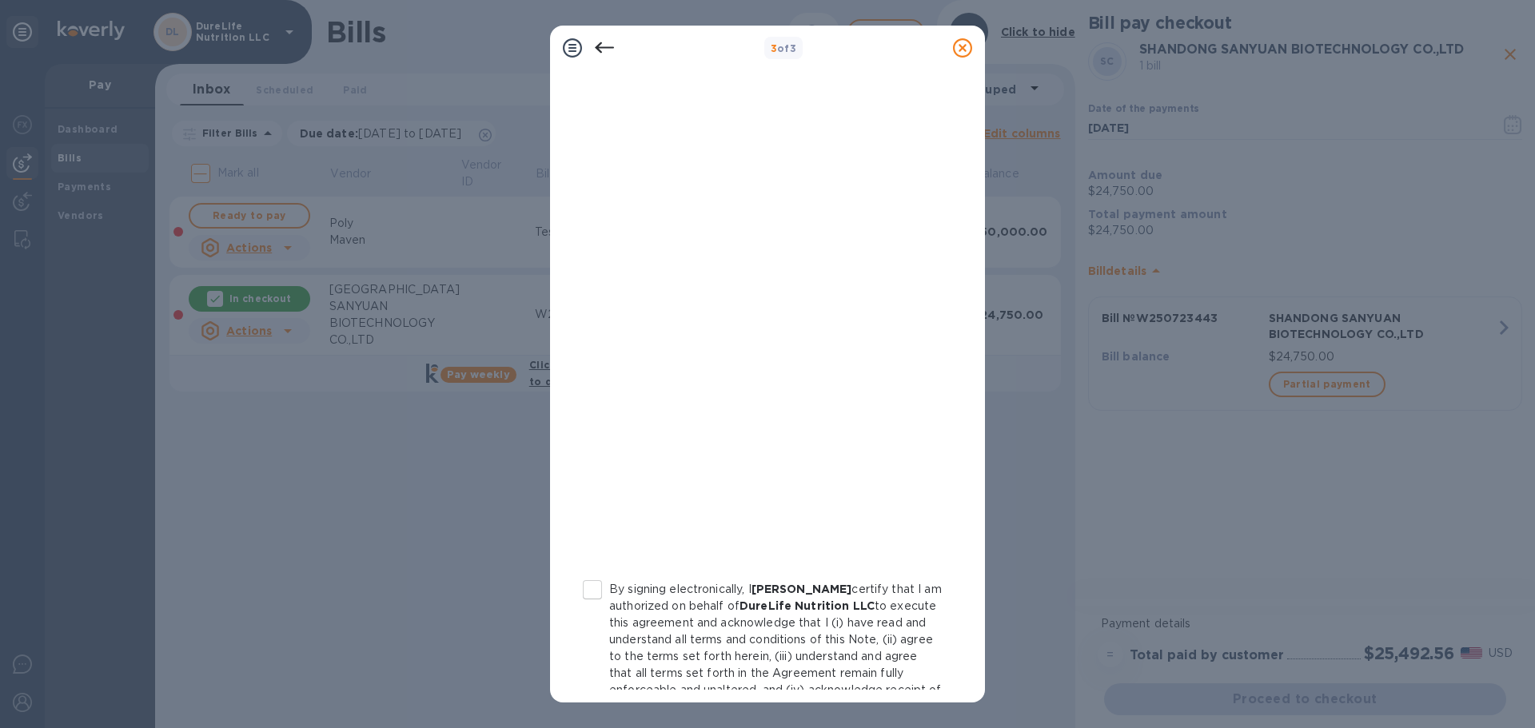
scroll to position [182, 0]
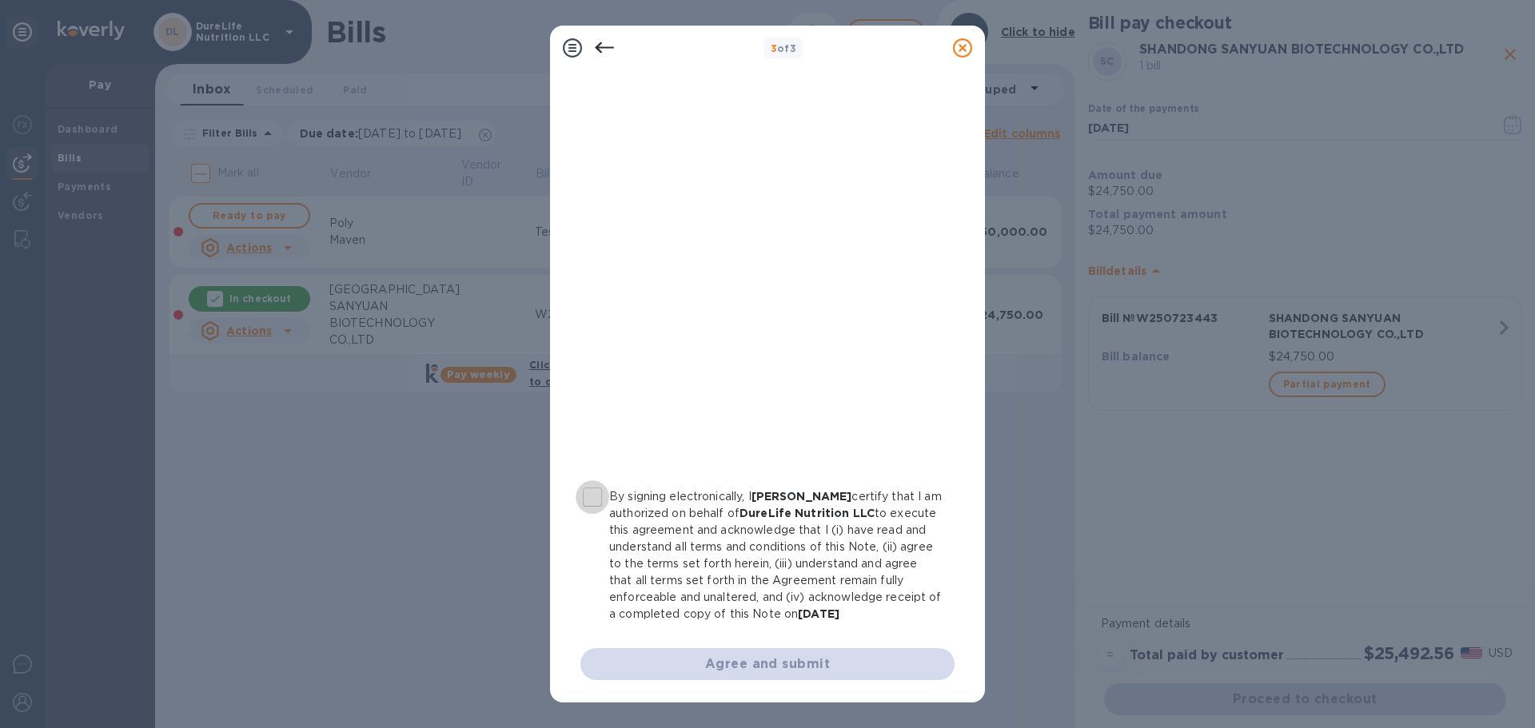
drag, startPoint x: 593, startPoint y: 477, endPoint x: 633, endPoint y: 451, distance: 47.9
click at [597, 480] on input "By signing electronically, I Kharen Bartolome certify that I am authorized on b…" at bounding box center [593, 497] width 34 height 34
checkbox input "true"
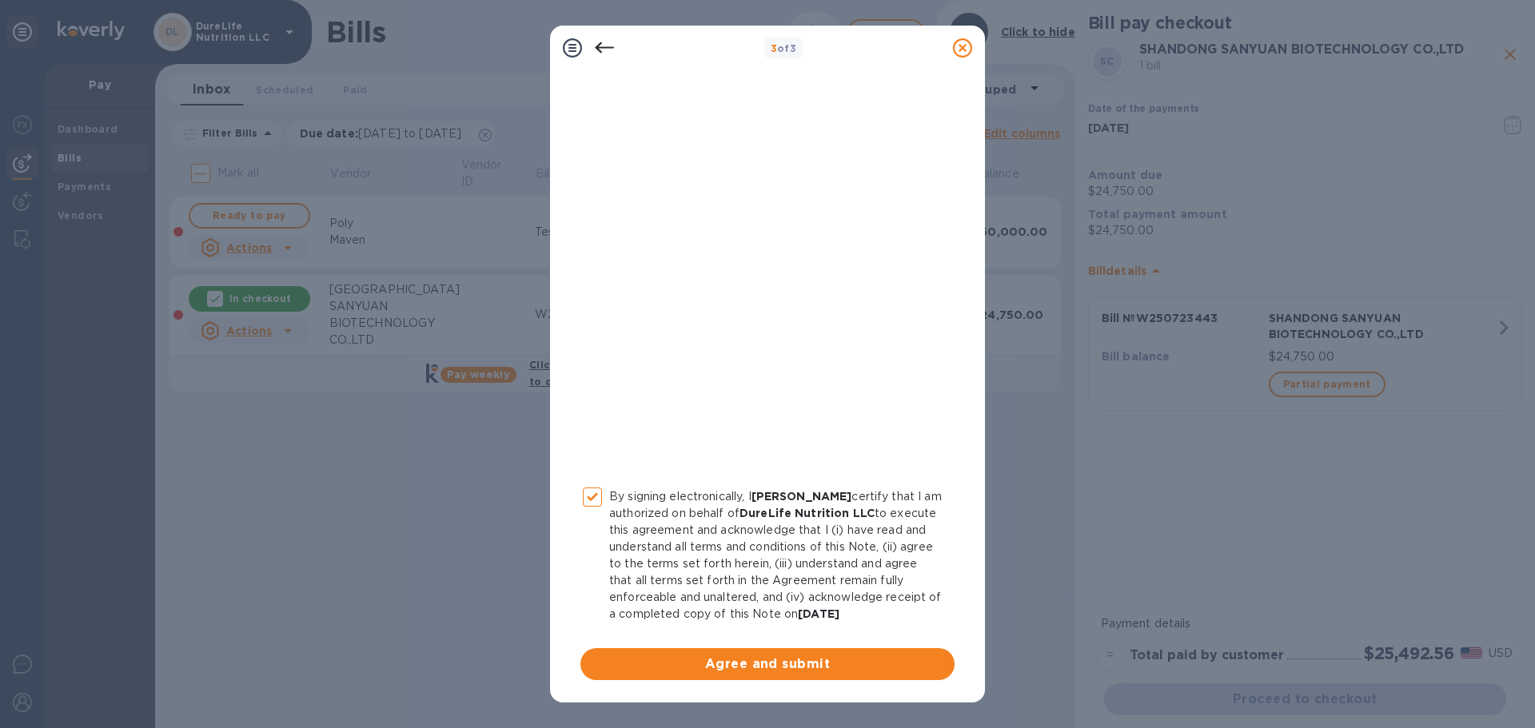
click at [751, 662] on span "Agree and submit" at bounding box center [767, 664] width 349 height 19
